Goal: Transaction & Acquisition: Purchase product/service

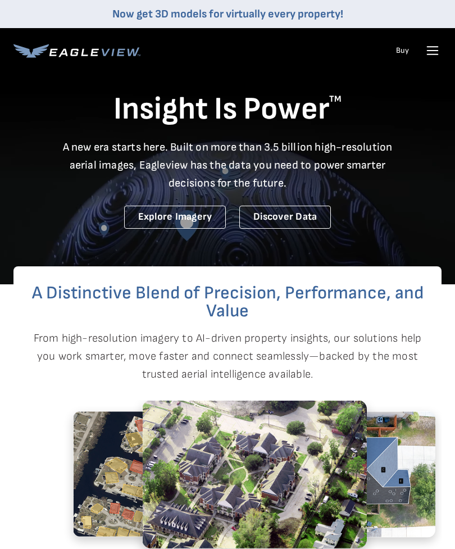
click at [437, 54] on icon at bounding box center [432, 54] width 11 height 0
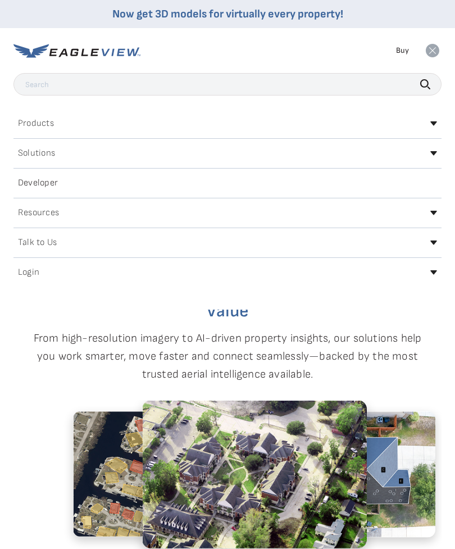
click at [441, 270] on div "Login" at bounding box center [227, 272] width 428 height 18
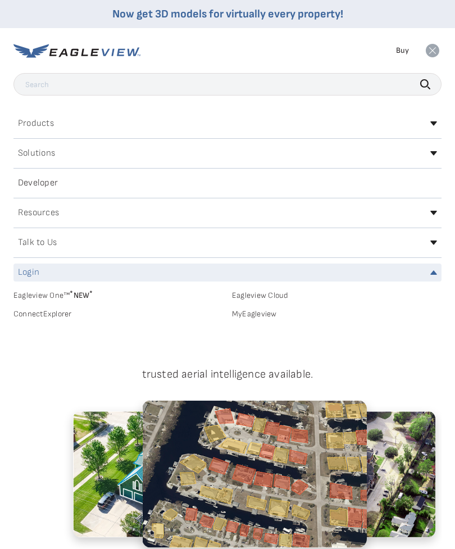
click at [257, 313] on link "MyEagleview" at bounding box center [336, 314] width 209 height 10
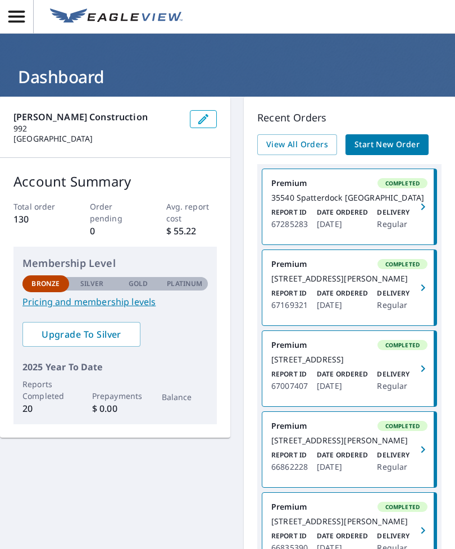
click at [385, 147] on span "Start New Order" at bounding box center [386, 145] width 65 height 14
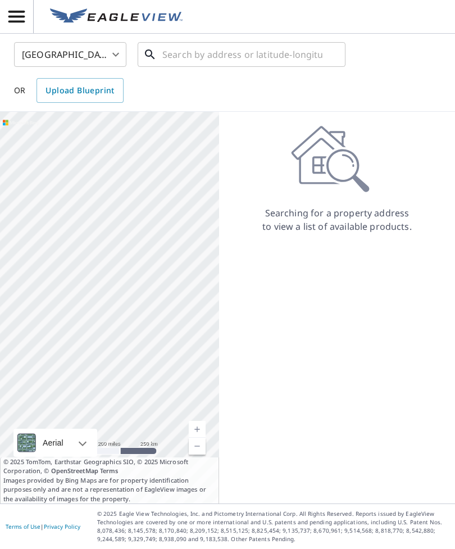
click at [202, 52] on input "text" at bounding box center [242, 54] width 160 height 31
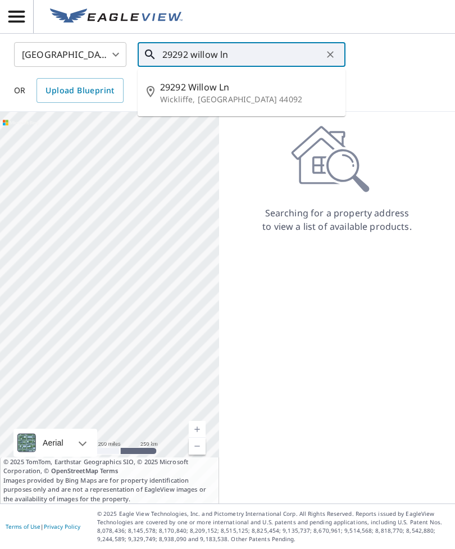
click at [206, 94] on p "Wickliffe, [GEOGRAPHIC_DATA] 44092" at bounding box center [248, 99] width 176 height 11
type input "[STREET_ADDRESS]"
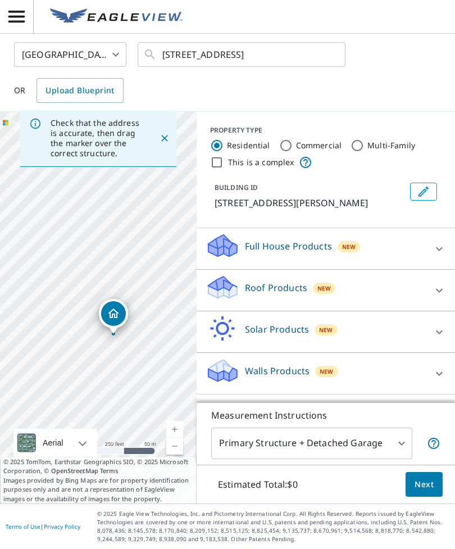
click at [449, 300] on div at bounding box center [439, 290] width 27 height 27
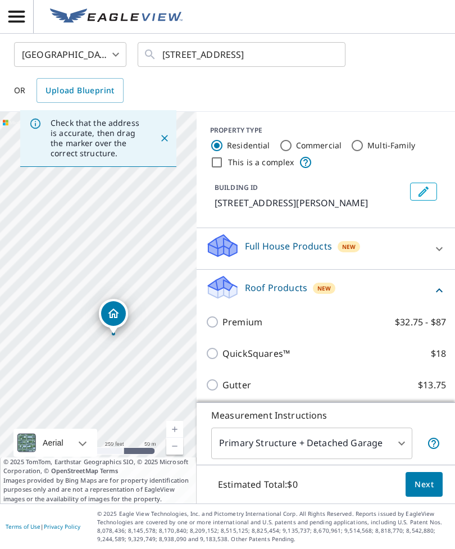
click at [218, 328] on input "Premium $32.75 - $87" at bounding box center [214, 321] width 17 height 13
checkbox input "true"
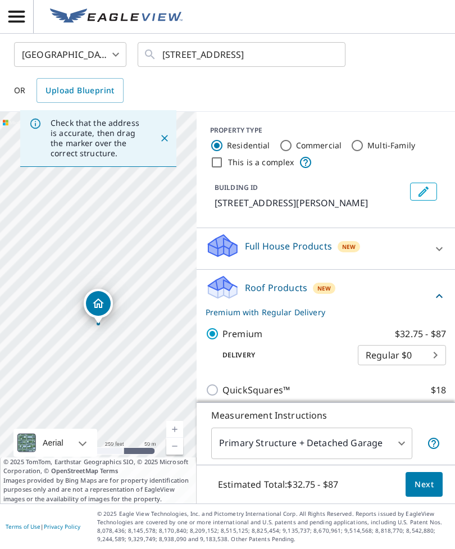
click at [430, 491] on span "Next" at bounding box center [423, 484] width 19 height 14
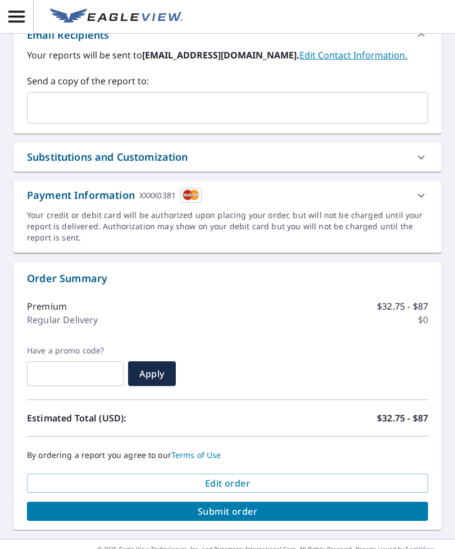
scroll to position [417, 0]
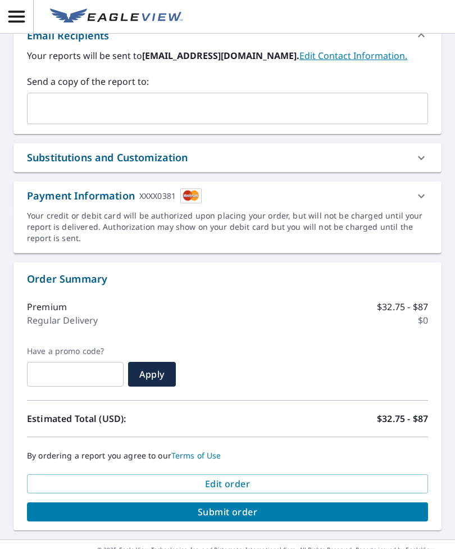
click at [232, 512] on span "Submit order" at bounding box center [227, 511] width 383 height 12
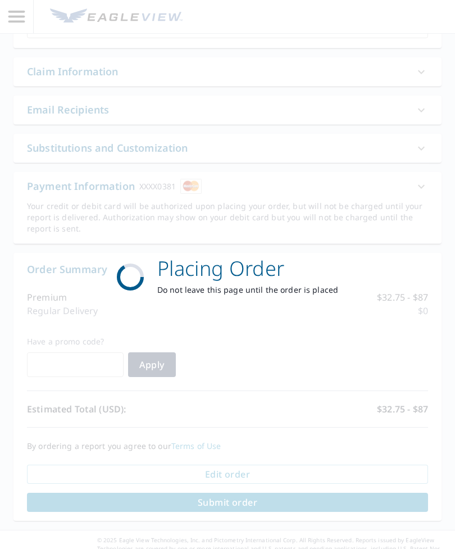
scroll to position [334, 0]
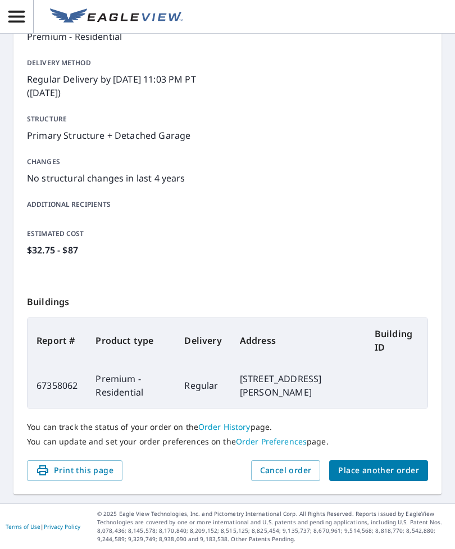
scroll to position [112, 0]
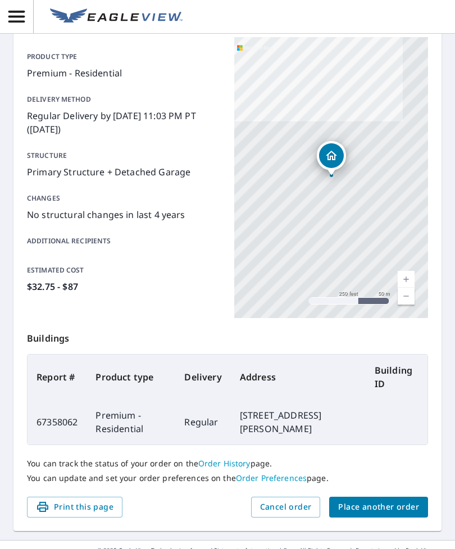
click at [370, 504] on span "Place another order" at bounding box center [378, 507] width 81 height 14
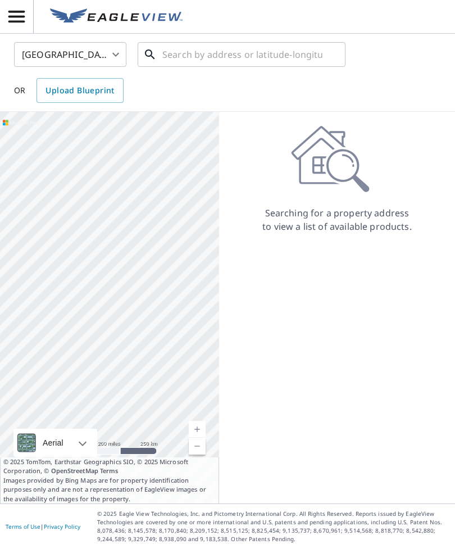
click at [226, 60] on input "text" at bounding box center [242, 54] width 160 height 31
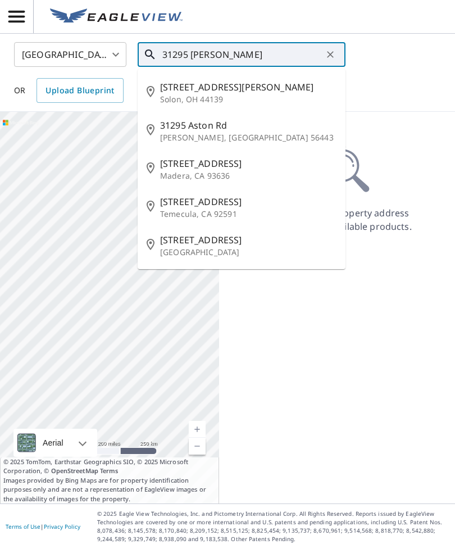
click at [214, 88] on span "[STREET_ADDRESS][PERSON_NAME]" at bounding box center [248, 86] width 176 height 13
type input "[STREET_ADDRESS][PERSON_NAME]"
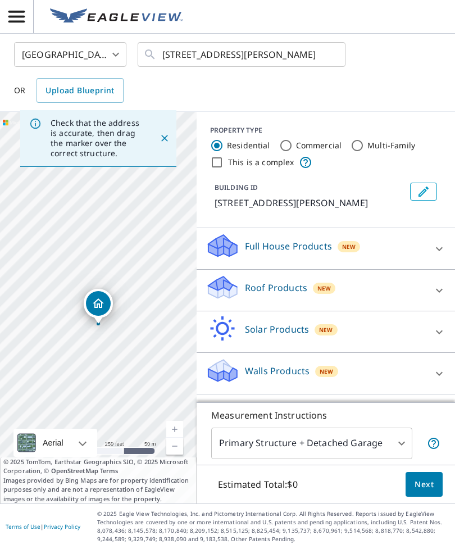
click at [447, 291] on div at bounding box center [439, 290] width 27 height 27
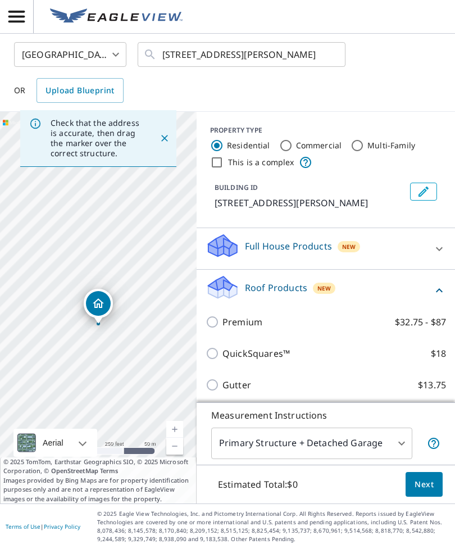
click at [218, 317] on input "Premium $32.75 - $87" at bounding box center [214, 321] width 17 height 13
checkbox input "true"
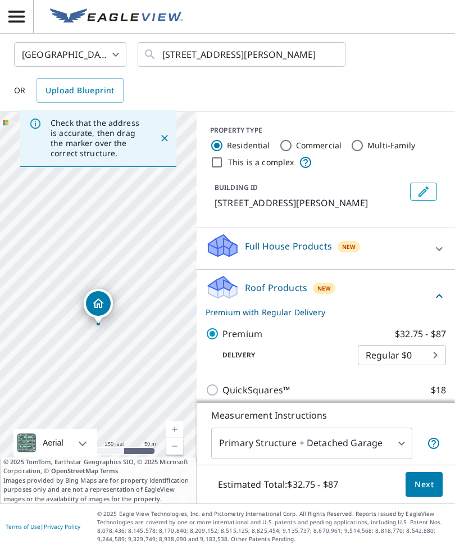
click at [426, 491] on span "Next" at bounding box center [423, 484] width 19 height 14
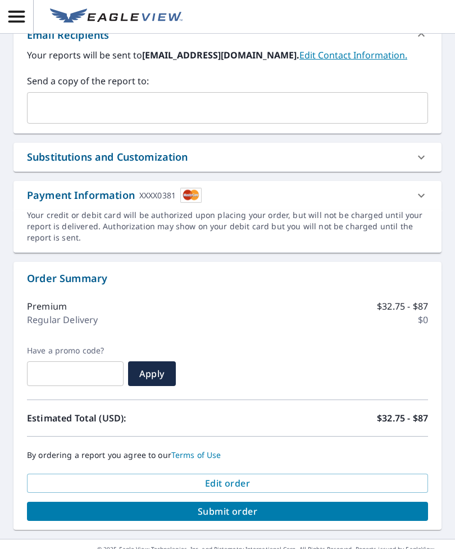
scroll to position [417, 0]
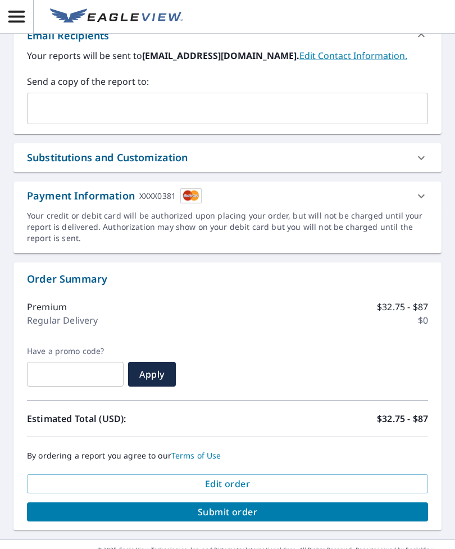
click at [260, 513] on span "Submit order" at bounding box center [227, 511] width 383 height 12
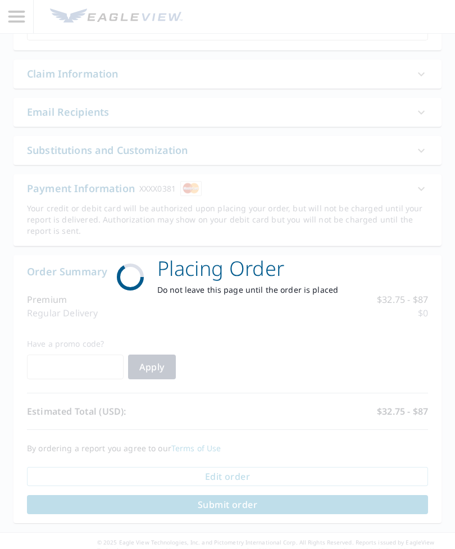
scroll to position [334, 0]
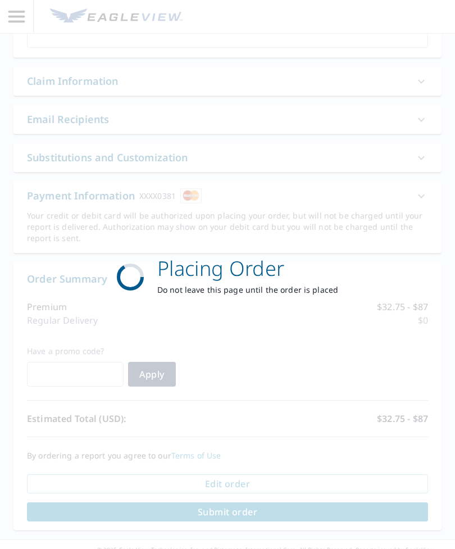
scroll to position [112, 0]
